Goal: Task Accomplishment & Management: Use online tool/utility

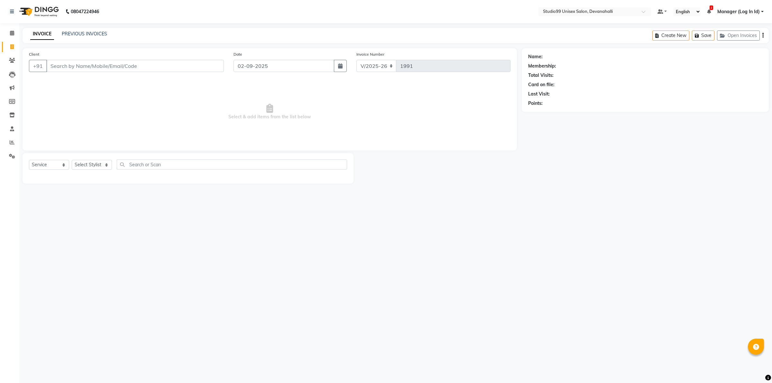
select select "6467"
select select "service"
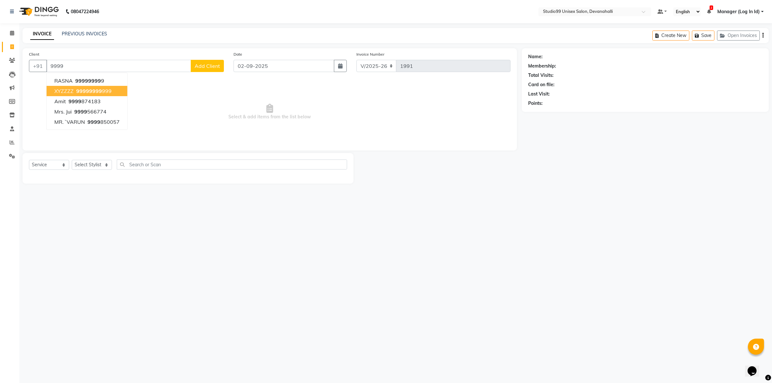
click at [113, 90] on button "XYZZZZ 9999 9999 999" at bounding box center [87, 91] width 81 height 10
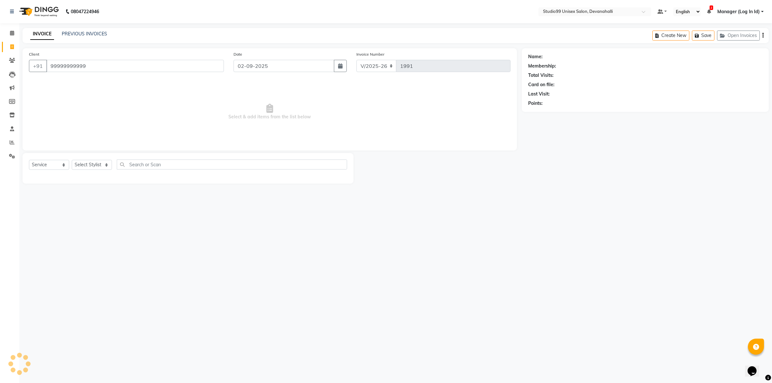
type input "99999999999"
select select "1: Object"
click at [101, 168] on select "Select Stylist AANAYA Manager (Log In Id) Neha [PERSON_NAME] [PERSON_NAME] ROCK…" at bounding box center [92, 165] width 40 height 10
select select "79307"
click at [72, 160] on select "Select Stylist AANAYA Manager (Log In Id) Neha [PERSON_NAME] [PERSON_NAME] ROCK…" at bounding box center [92, 165] width 40 height 10
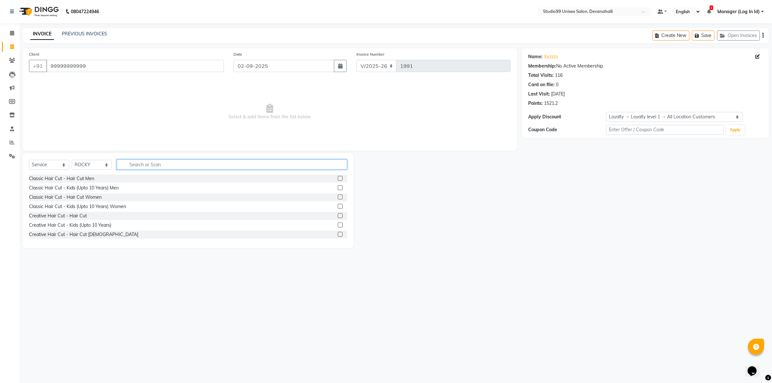
click at [167, 162] on input "text" at bounding box center [232, 164] width 230 height 10
type input "sty"
click at [338, 178] on label at bounding box center [340, 178] width 5 height 5
click at [338, 178] on input "checkbox" at bounding box center [340, 179] width 4 height 4
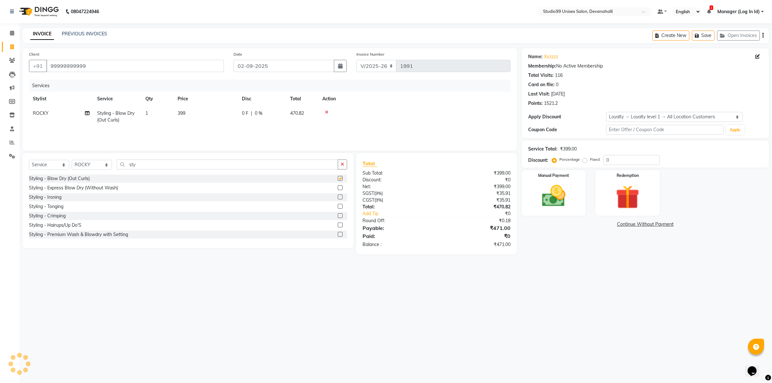
checkbox input "false"
click at [181, 113] on span "399" at bounding box center [182, 113] width 8 height 6
select select "79307"
click at [215, 116] on input "399" at bounding box center [236, 115] width 57 height 10
type input "499"
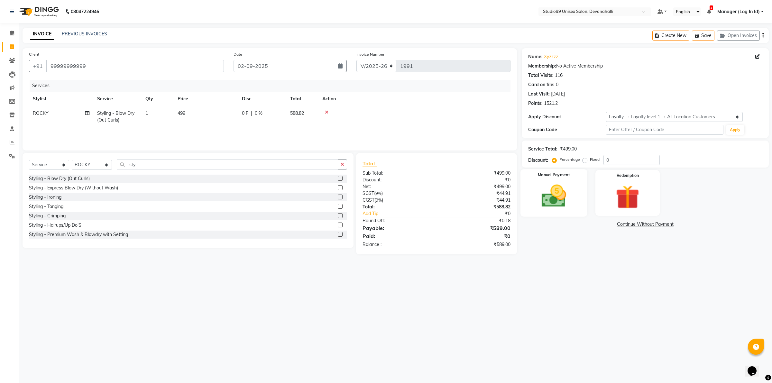
click at [562, 191] on img at bounding box center [553, 196] width 40 height 28
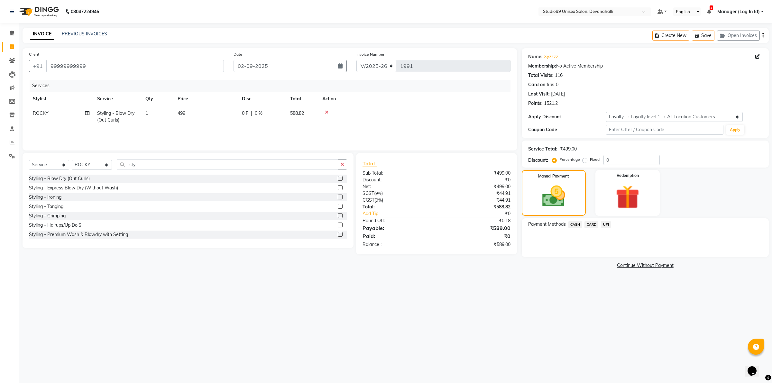
click at [606, 224] on span "UPI" at bounding box center [606, 224] width 10 height 7
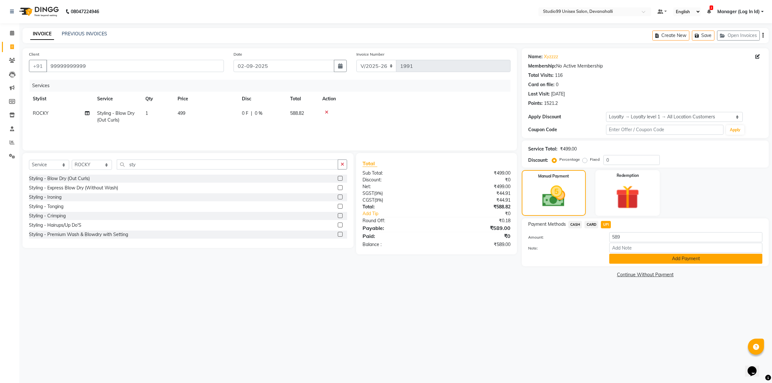
click at [618, 257] on button "Add Payment" at bounding box center [685, 259] width 153 height 10
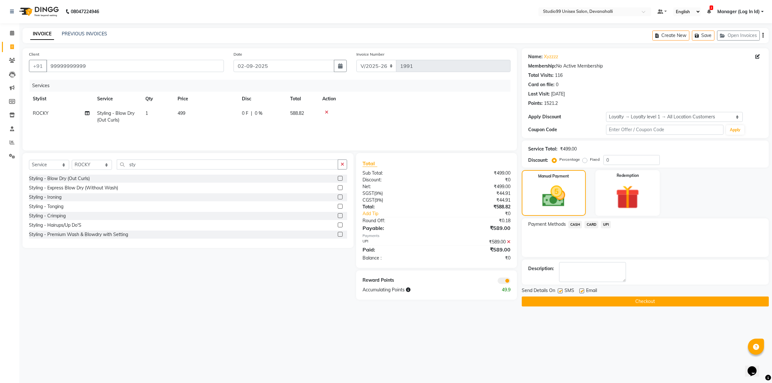
click at [599, 301] on button "Checkout" at bounding box center [645, 301] width 247 height 10
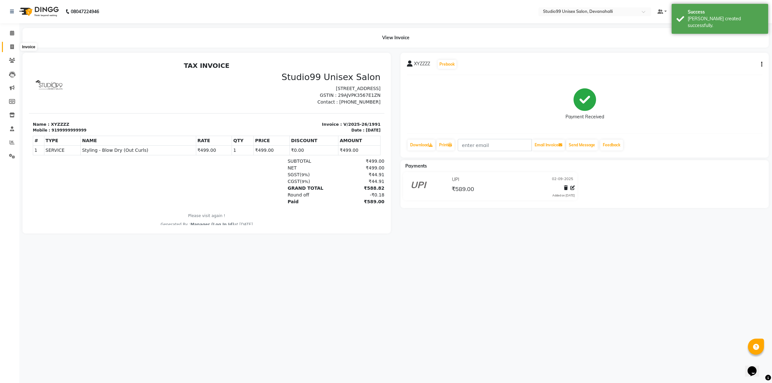
click at [12, 48] on icon at bounding box center [12, 46] width 4 height 5
select select "service"
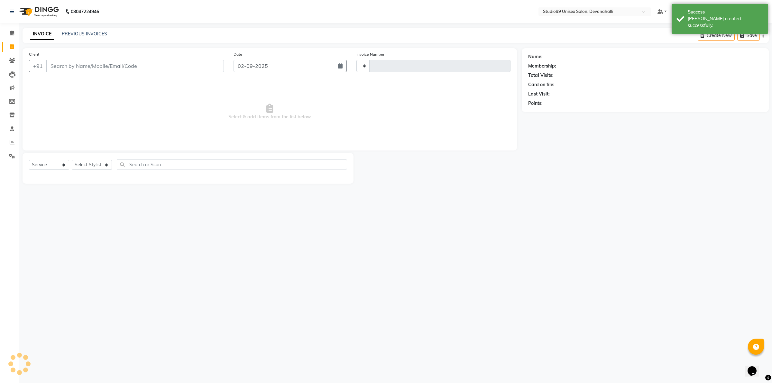
type input "1992"
select select "6467"
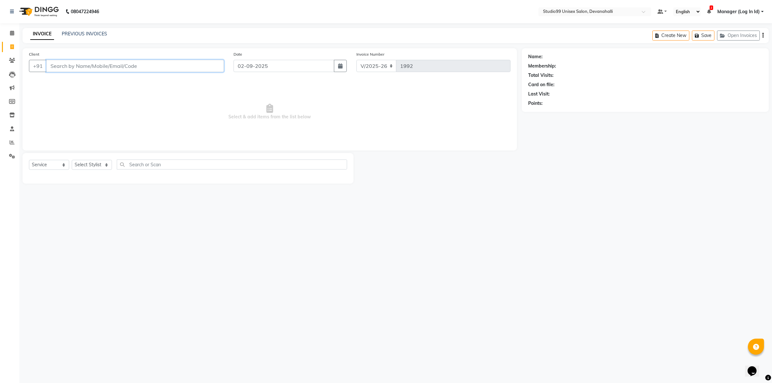
click at [101, 66] on input "Client" at bounding box center [135, 66] width 178 height 12
paste input "9900091798"
type input "9900091798"
select select "1: Object"
click at [89, 169] on div "Select Service Product Membership Package Voucher Prepaid Gift Card Select Styl…" at bounding box center [188, 166] width 318 height 15
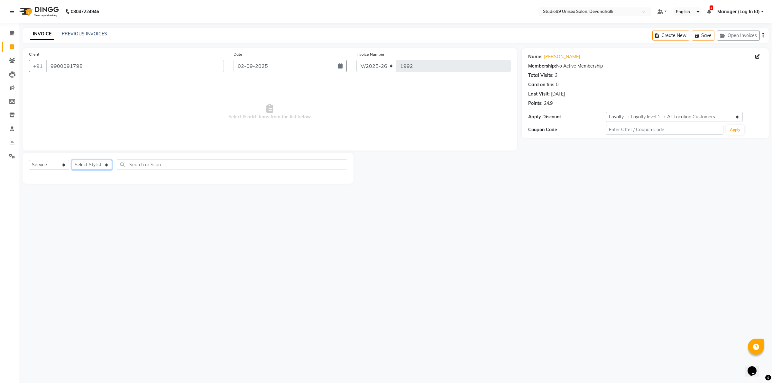
click at [89, 165] on select "Select Stylist AANAYA Manager (Log In Id) Neha [PERSON_NAME] [PERSON_NAME] ROCK…" at bounding box center [92, 165] width 40 height 10
select select "79307"
click at [72, 160] on select "Select Stylist AANAYA Manager (Log In Id) Neha [PERSON_NAME] [PERSON_NAME] ROCK…" at bounding box center [92, 165] width 40 height 10
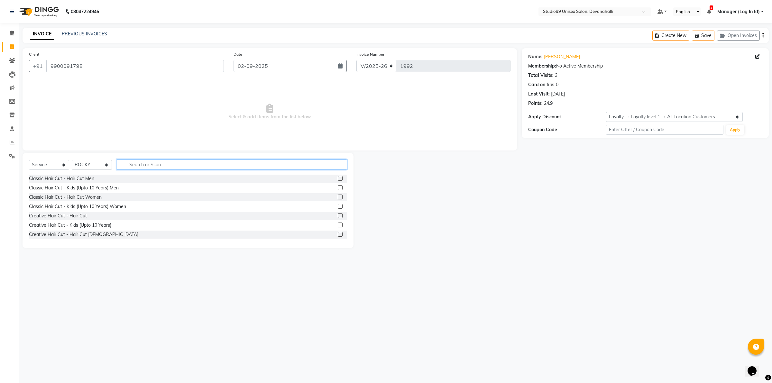
drag, startPoint x: 152, startPoint y: 167, endPoint x: 218, endPoint y: 175, distance: 66.2
click at [153, 166] on input "text" at bounding box center [232, 164] width 230 height 10
click at [338, 179] on label at bounding box center [340, 178] width 5 height 5
click at [338, 179] on input "checkbox" at bounding box center [340, 179] width 4 height 4
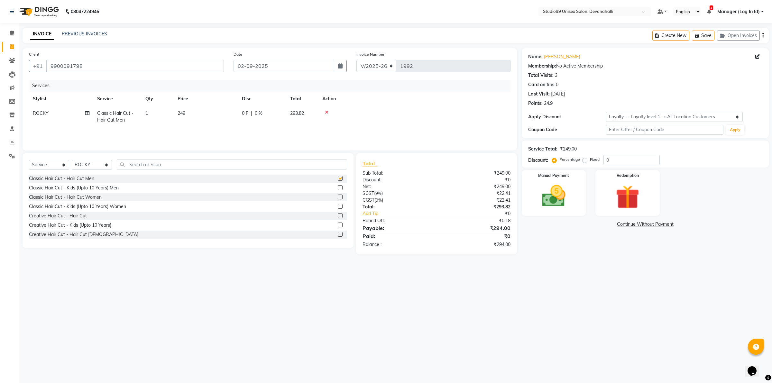
checkbox input "false"
click at [564, 184] on img at bounding box center [553, 196] width 40 height 28
click at [606, 224] on span "UPI" at bounding box center [606, 224] width 10 height 7
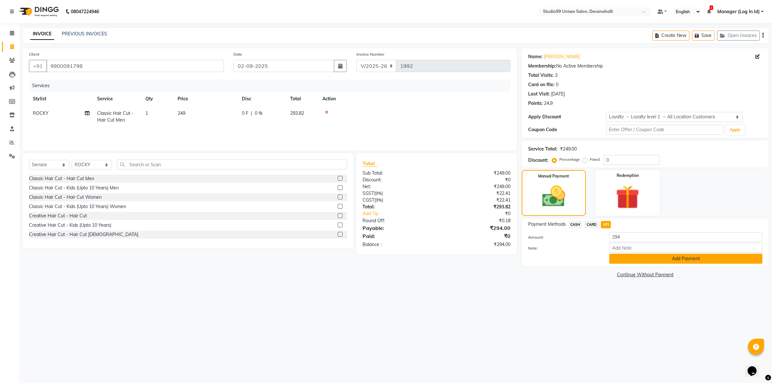
click at [651, 260] on button "Add Payment" at bounding box center [685, 259] width 153 height 10
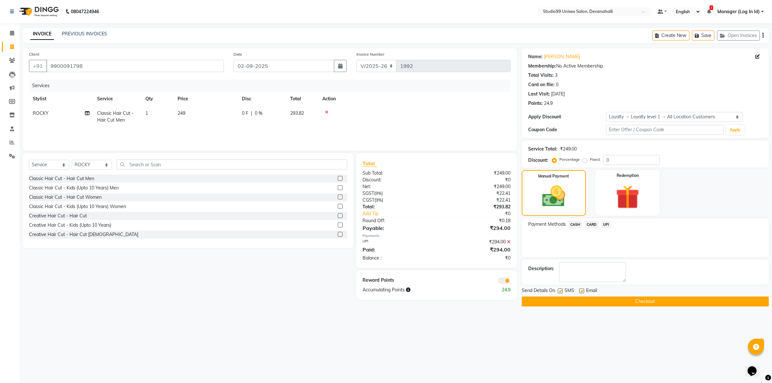
click at [561, 298] on button "Checkout" at bounding box center [645, 301] width 247 height 10
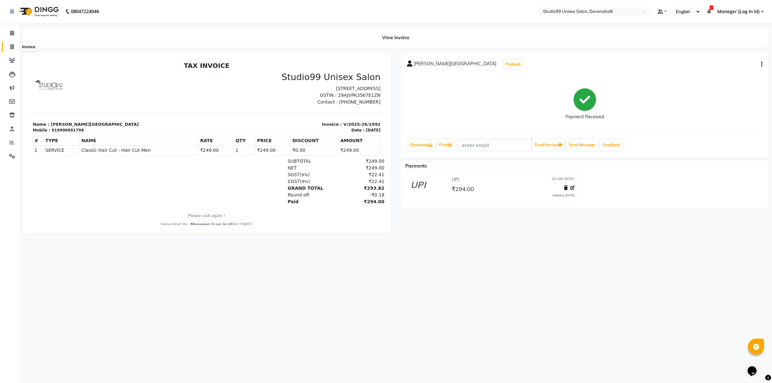
click at [7, 45] on span at bounding box center [11, 46] width 11 height 7
select select "service"
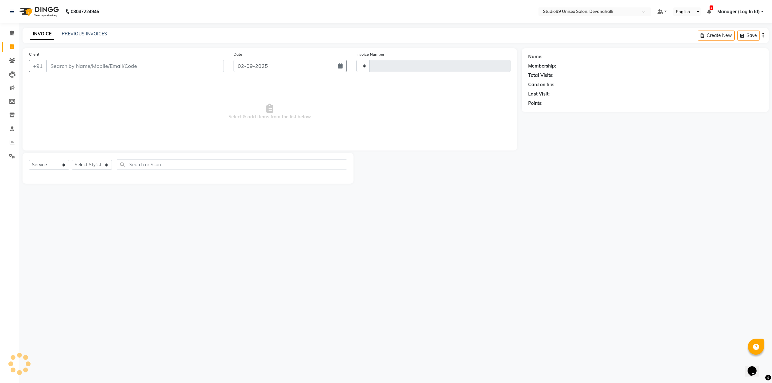
type input "1993"
select select "6467"
